Goal: Information Seeking & Learning: Check status

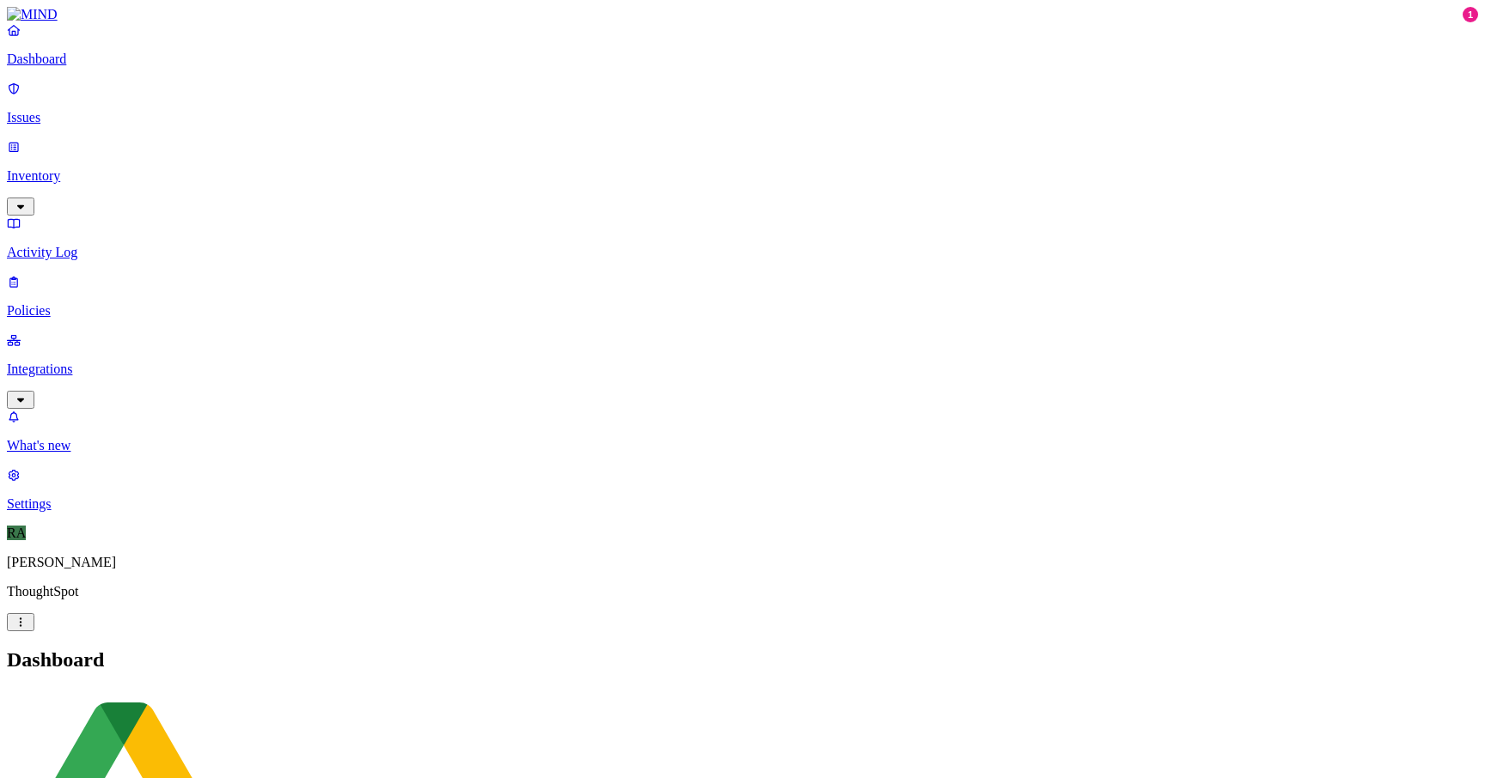
click at [71, 116] on link "Issues" at bounding box center [742, 103] width 1471 height 45
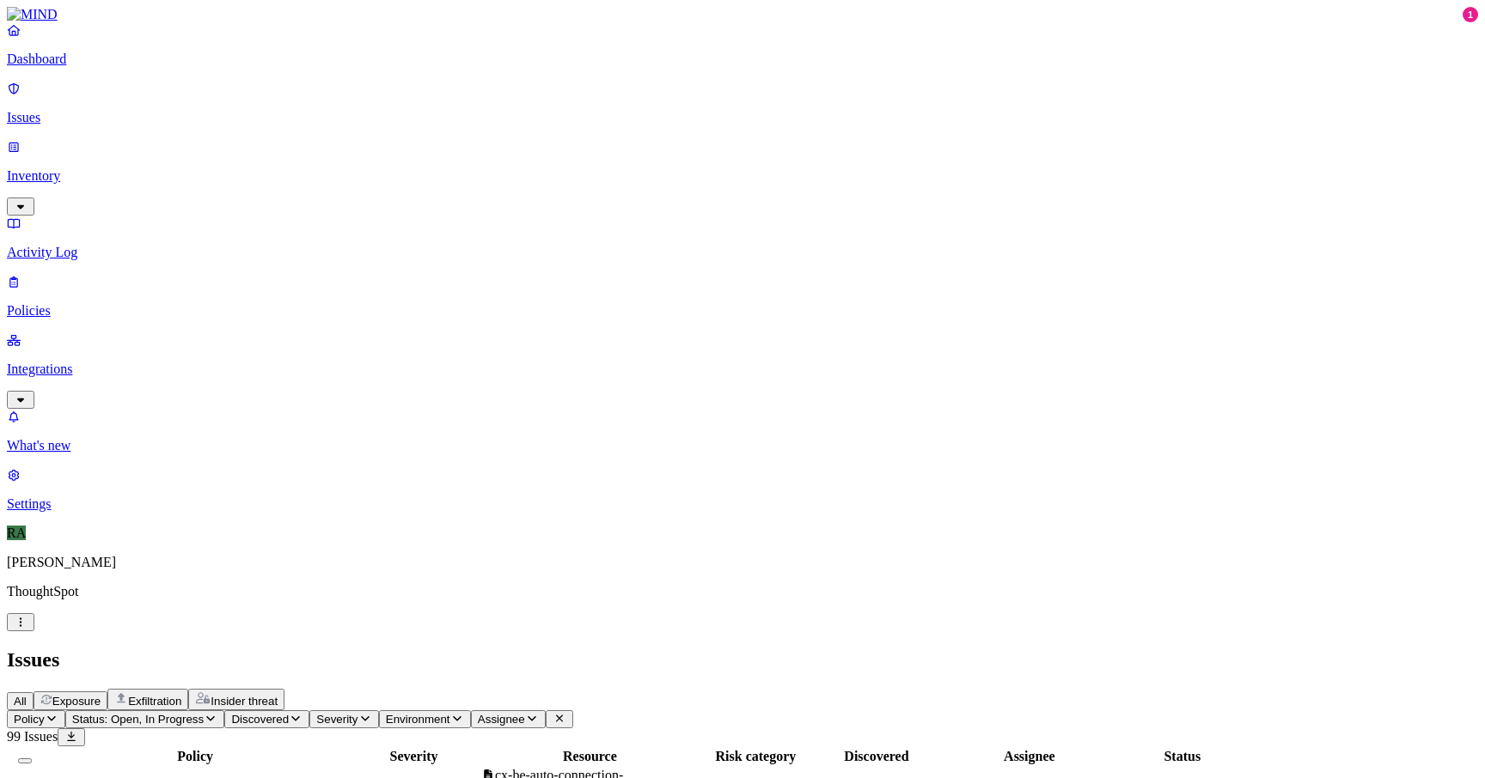
scroll to position [464, 0]
drag, startPoint x: 1156, startPoint y: 330, endPoint x: 1232, endPoint y: 332, distance: 76.5
